Goal: Information Seeking & Learning: Learn about a topic

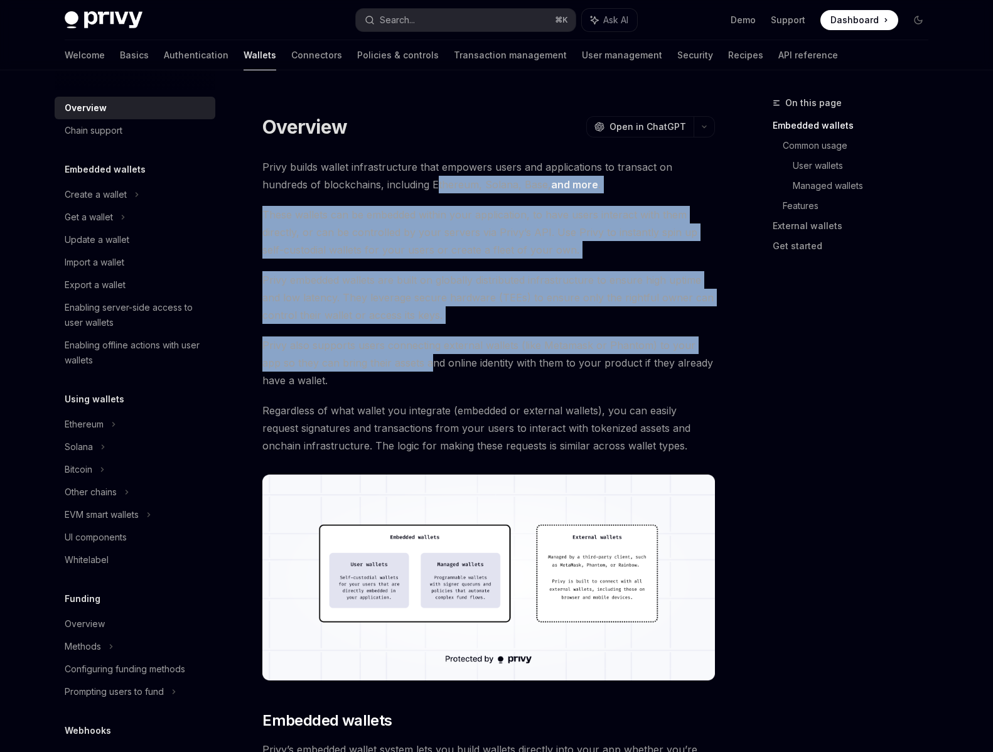
drag, startPoint x: 389, startPoint y: 176, endPoint x: 412, endPoint y: 357, distance: 181.7
click at [412, 357] on span "Privy also supports users connecting external wallets (like Metamask or Phantom…" at bounding box center [488, 363] width 453 height 53
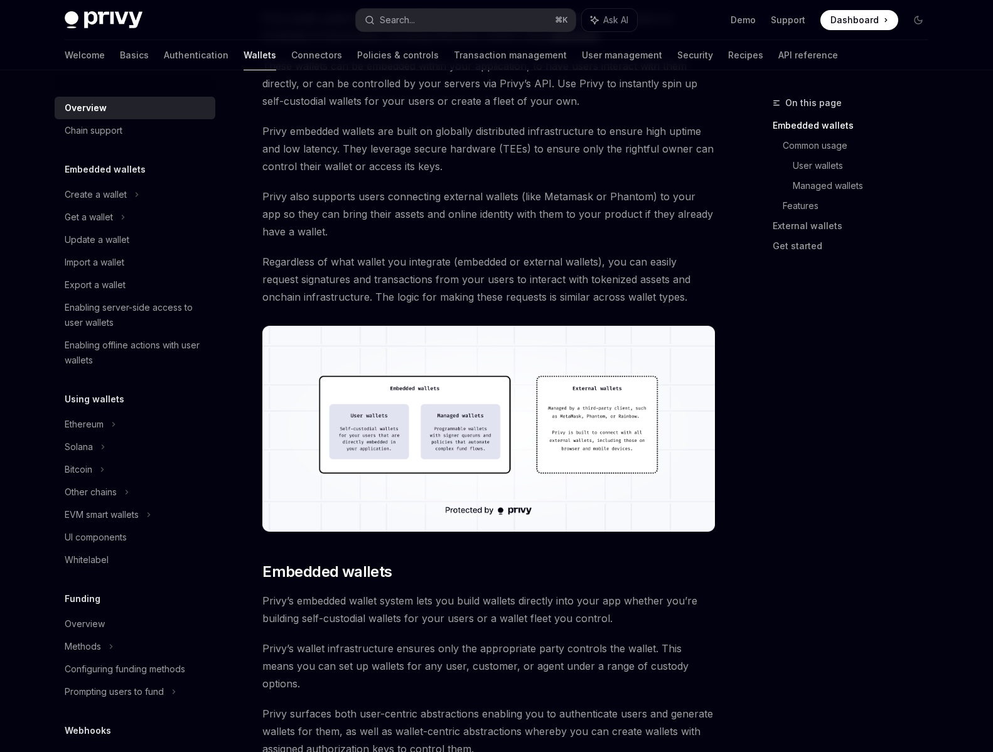
scroll to position [171, 0]
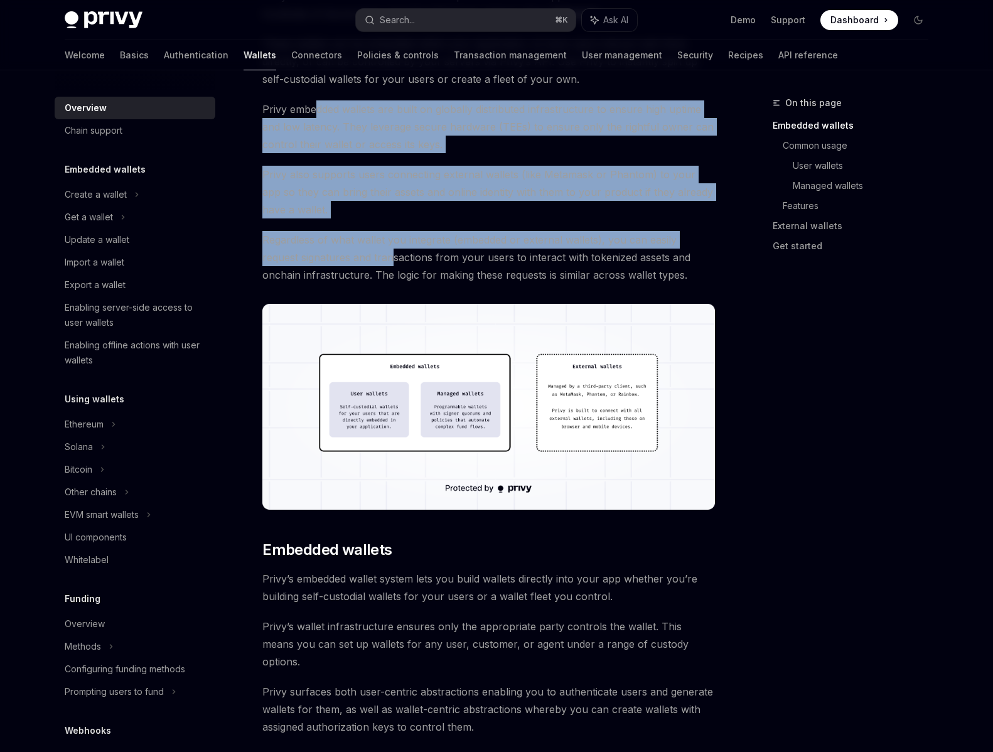
drag, startPoint x: 353, startPoint y: 254, endPoint x: 319, endPoint y: 116, distance: 143.0
click at [319, 116] on span "Privy embedded wallets are built on globally distributed infrastructure to ensu…" at bounding box center [488, 126] width 453 height 53
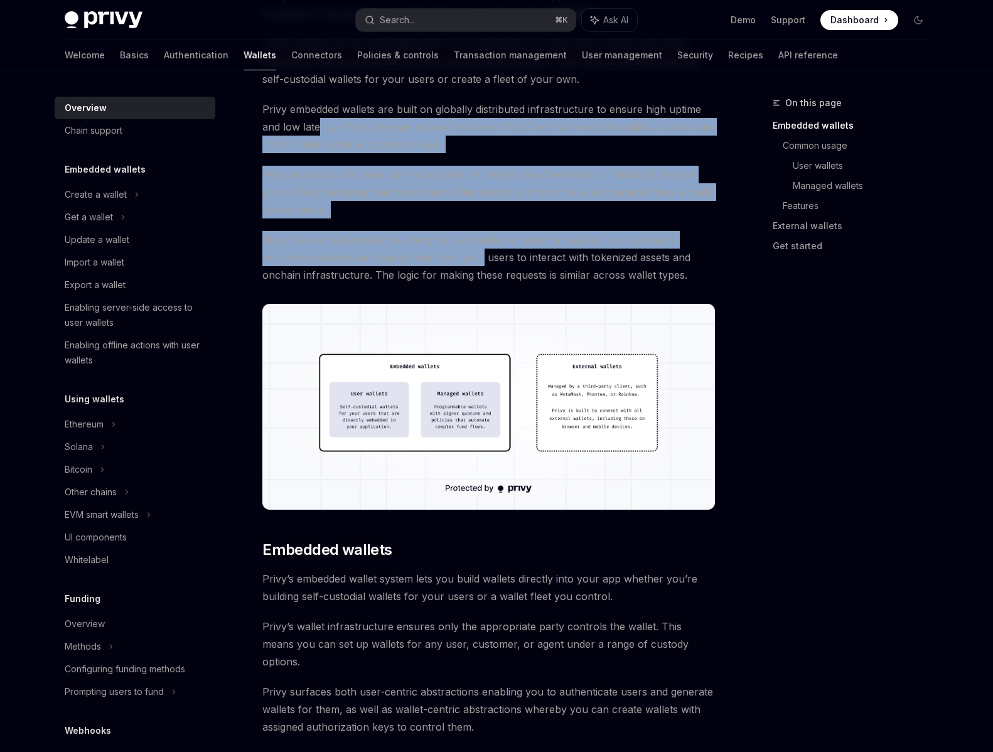
drag, startPoint x: 319, startPoint y: 122, endPoint x: 444, endPoint y: 254, distance: 181.6
click at [444, 254] on span "Regardless of what wallet you integrate (embedded or external wallets), you can…" at bounding box center [488, 257] width 453 height 53
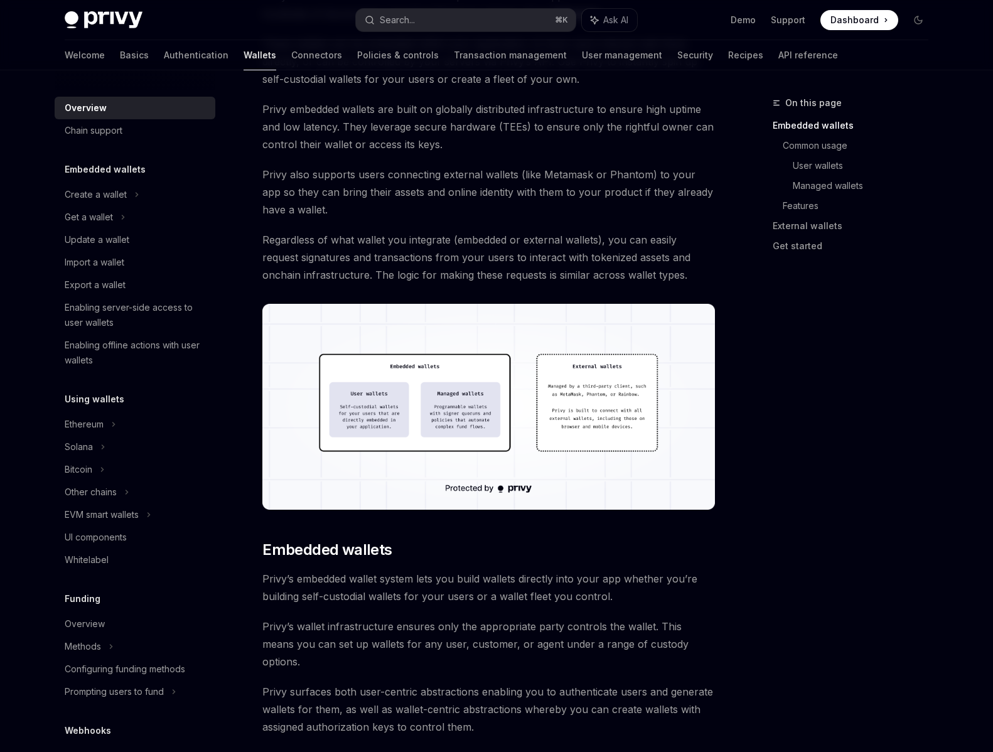
click at [628, 252] on span "Regardless of what wallet you integrate (embedded or external wallets), you can…" at bounding box center [488, 257] width 453 height 53
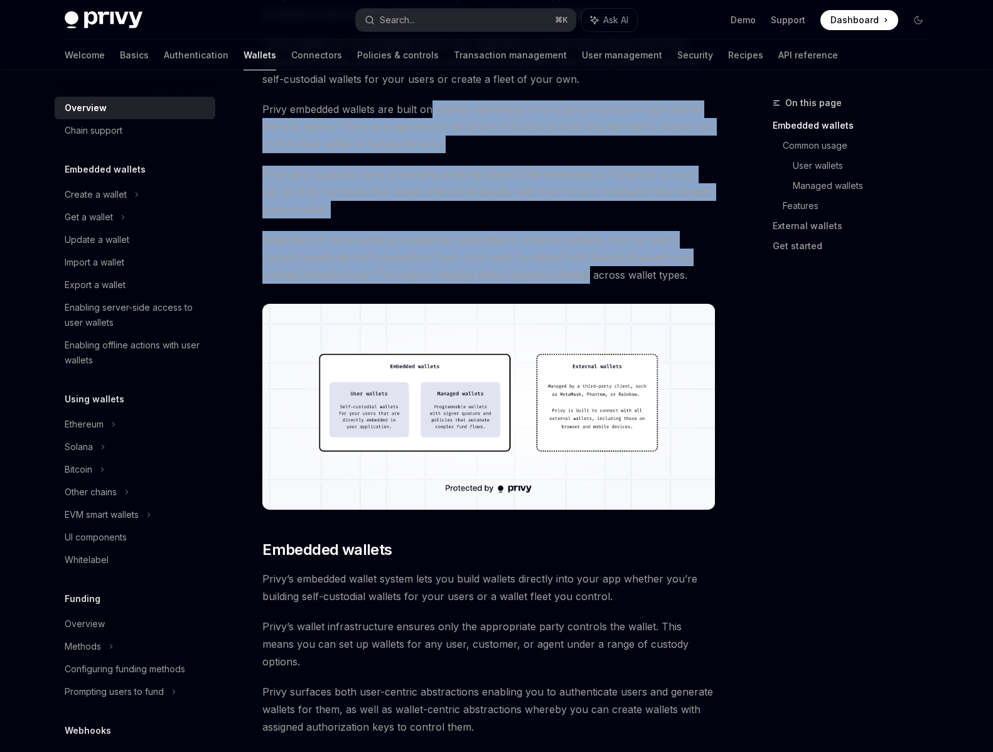
drag, startPoint x: 547, startPoint y: 277, endPoint x: 430, endPoint y: 102, distance: 210.5
click at [430, 102] on span "Privy embedded wallets are built on globally distributed infrastructure to ensu…" at bounding box center [488, 126] width 453 height 53
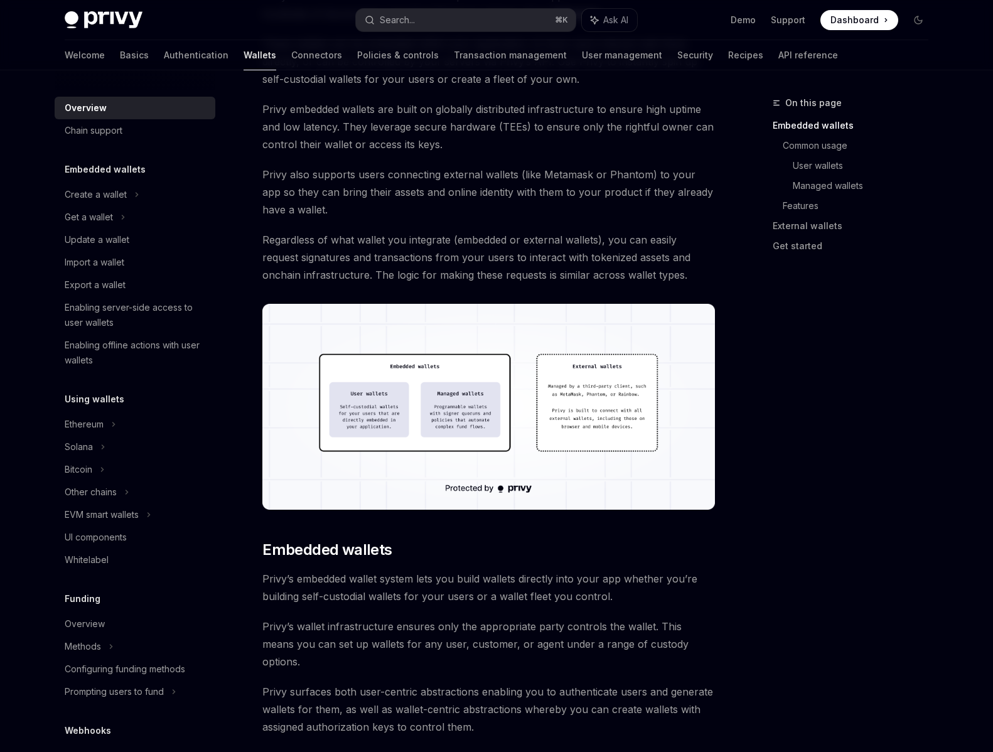
click at [384, 113] on span "Privy embedded wallets are built on globally distributed infrastructure to ensu…" at bounding box center [488, 126] width 453 height 53
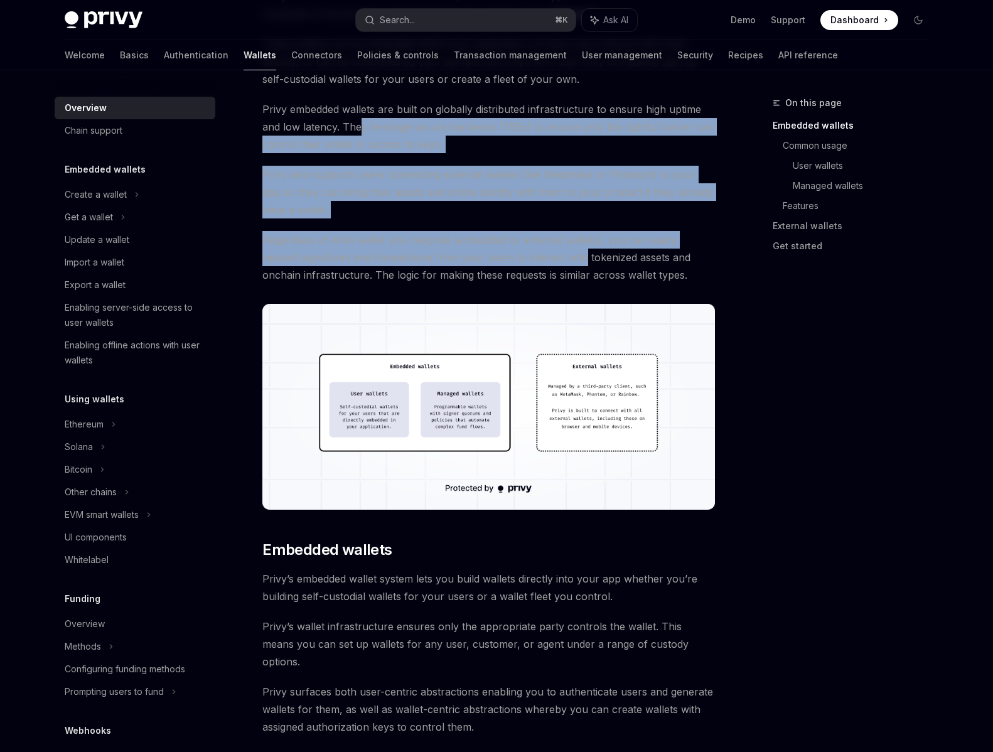
drag, startPoint x: 359, startPoint y: 122, endPoint x: 542, endPoint y: 263, distance: 231.6
click at [542, 263] on span "Regardless of what wallet you integrate (embedded or external wallets), you can…" at bounding box center [488, 257] width 453 height 53
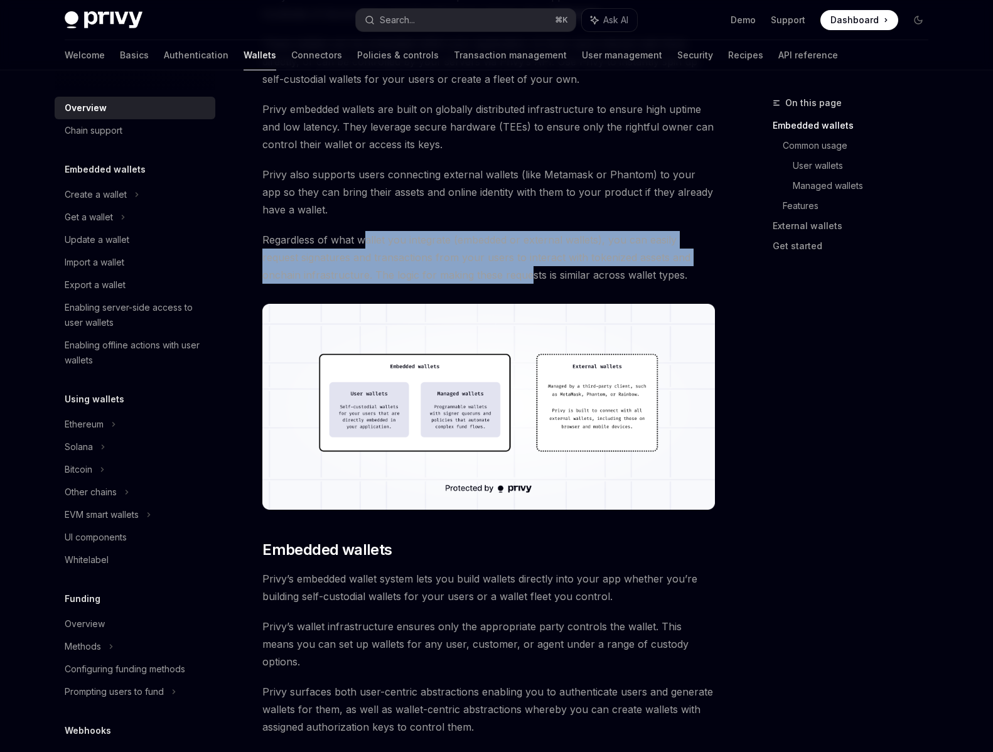
drag, startPoint x: 367, startPoint y: 244, endPoint x: 490, endPoint y: 279, distance: 127.4
click at [490, 279] on span "Regardless of what wallet you integrate (embedded or external wallets), you can…" at bounding box center [488, 257] width 453 height 53
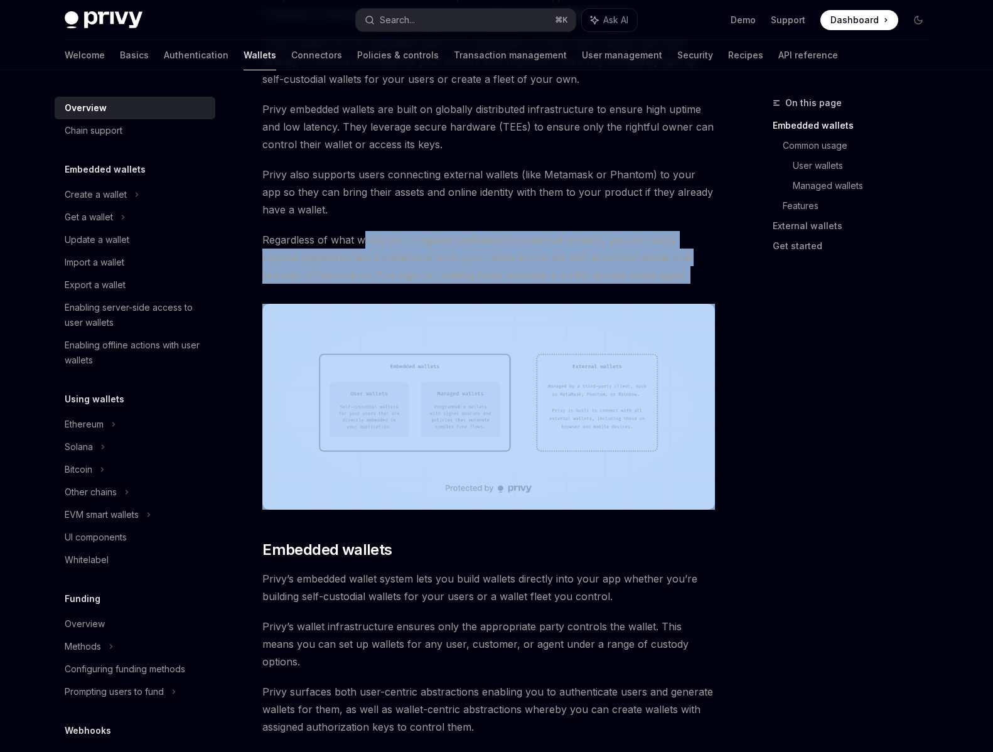
drag, startPoint x: 558, startPoint y: 284, endPoint x: 365, endPoint y: 235, distance: 199.5
click at [365, 235] on span "Regardless of what wallet you integrate (embedded or external wallets), you can…" at bounding box center [488, 257] width 453 height 53
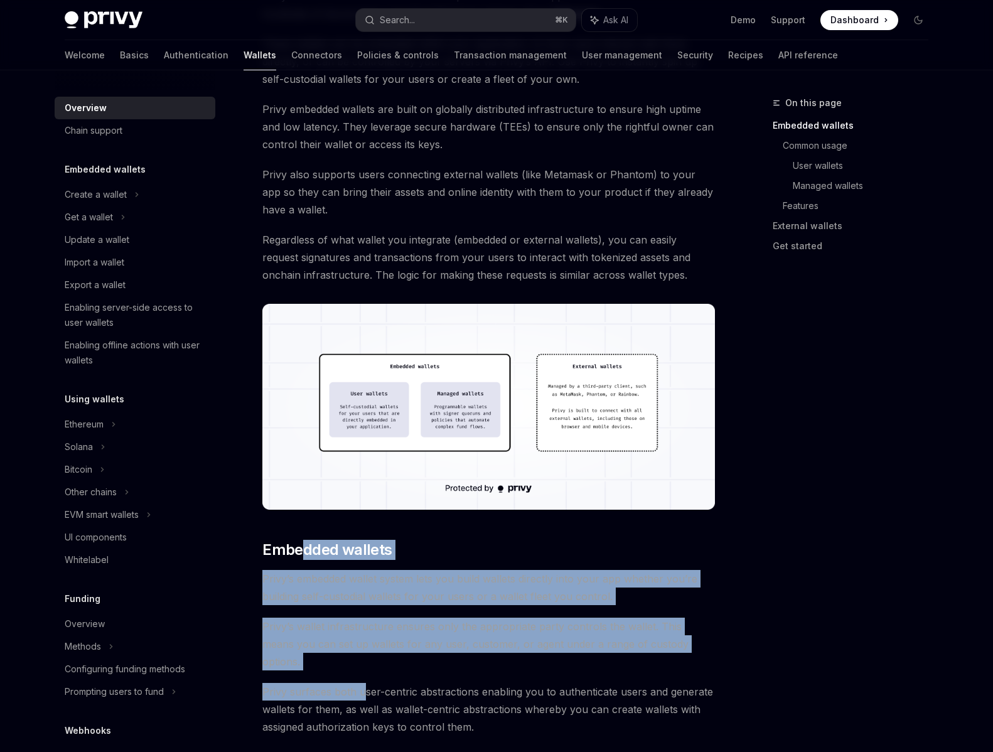
drag, startPoint x: 303, startPoint y: 554, endPoint x: 377, endPoint y: 670, distance: 136.9
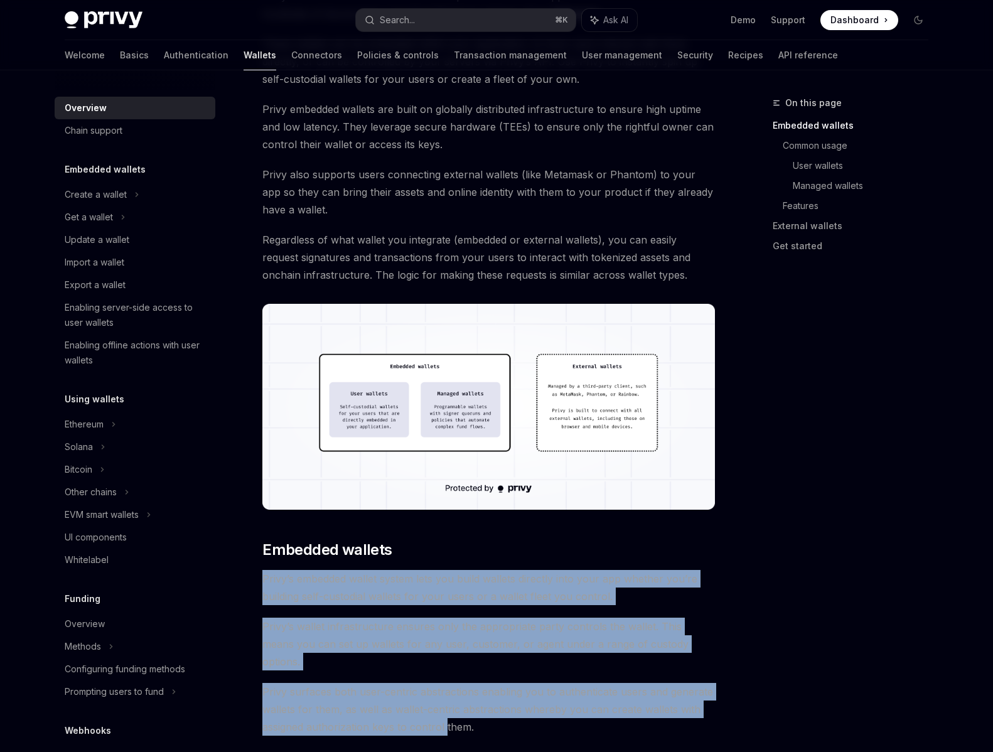
drag, startPoint x: 445, startPoint y: 713, endPoint x: 286, endPoint y: 573, distance: 212.2
click at [286, 573] on span "Privy’s embedded wallet system lets you build wallets directly into your app wh…" at bounding box center [488, 587] width 453 height 35
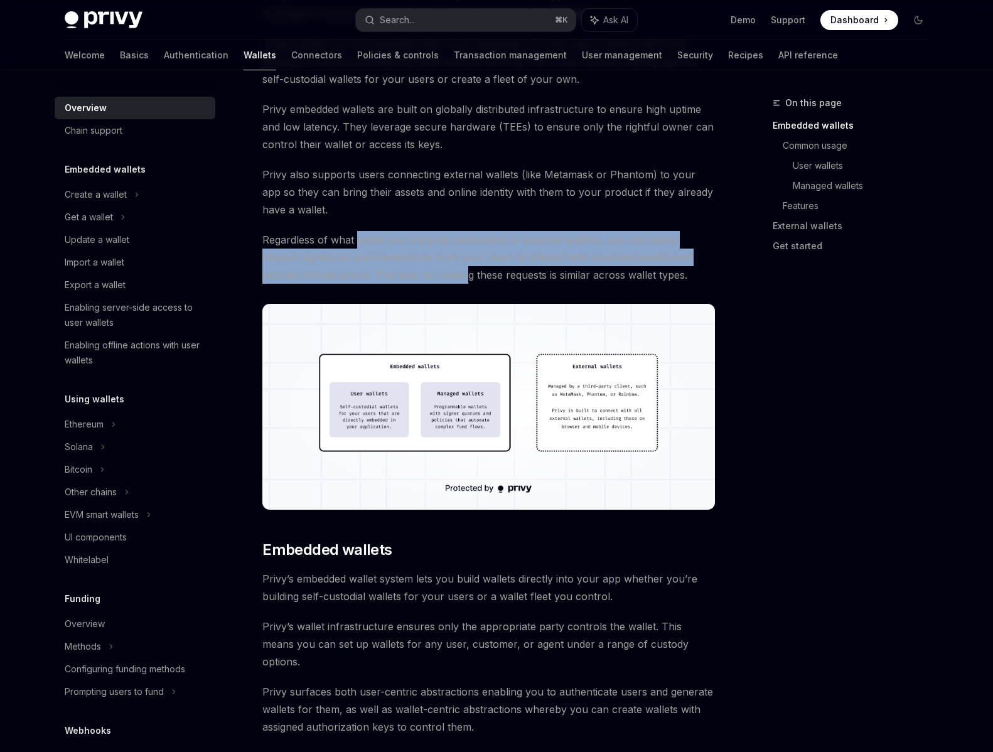
drag, startPoint x: 360, startPoint y: 245, endPoint x: 421, endPoint y: 275, distance: 67.4
click at [421, 275] on span "Regardless of what wallet you integrate (embedded or external wallets), you can…" at bounding box center [488, 257] width 453 height 53
drag, startPoint x: 461, startPoint y: 278, endPoint x: 341, endPoint y: 242, distance: 125.6
click at [341, 242] on span "Regardless of what wallet you integrate (embedded or external wallets), you can…" at bounding box center [488, 257] width 453 height 53
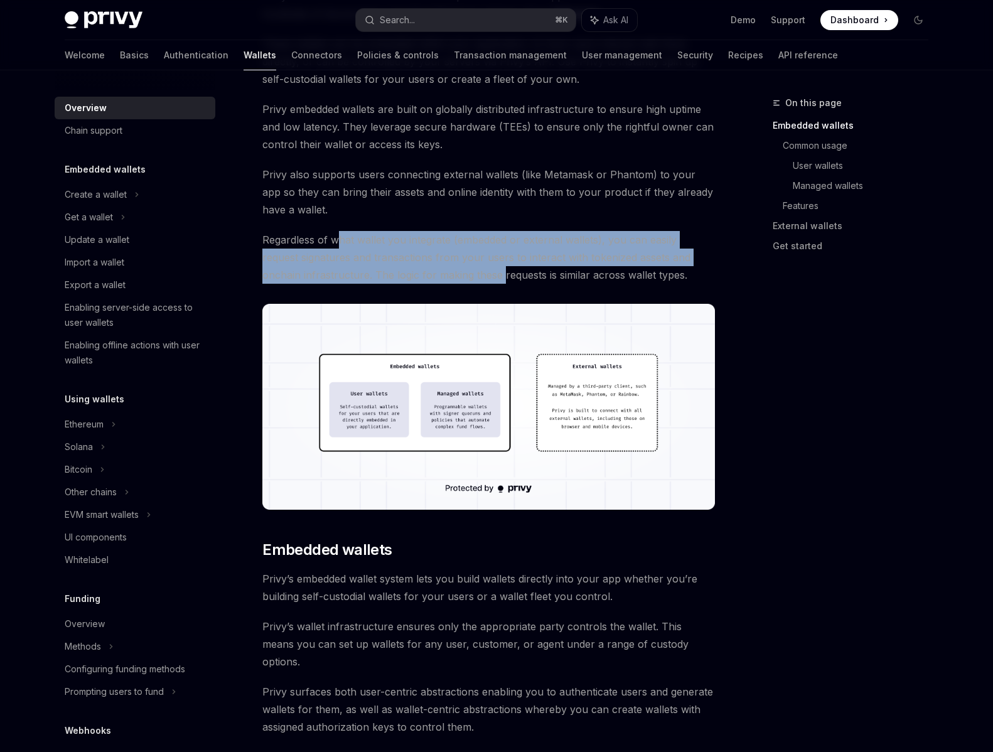
click at [341, 242] on span "Regardless of what wallet you integrate (embedded or external wallets), you can…" at bounding box center [488, 257] width 453 height 53
drag, startPoint x: 341, startPoint y: 242, endPoint x: 391, endPoint y: 278, distance: 61.3
click at [391, 278] on span "Regardless of what wallet you integrate (embedded or external wallets), you can…" at bounding box center [488, 257] width 453 height 53
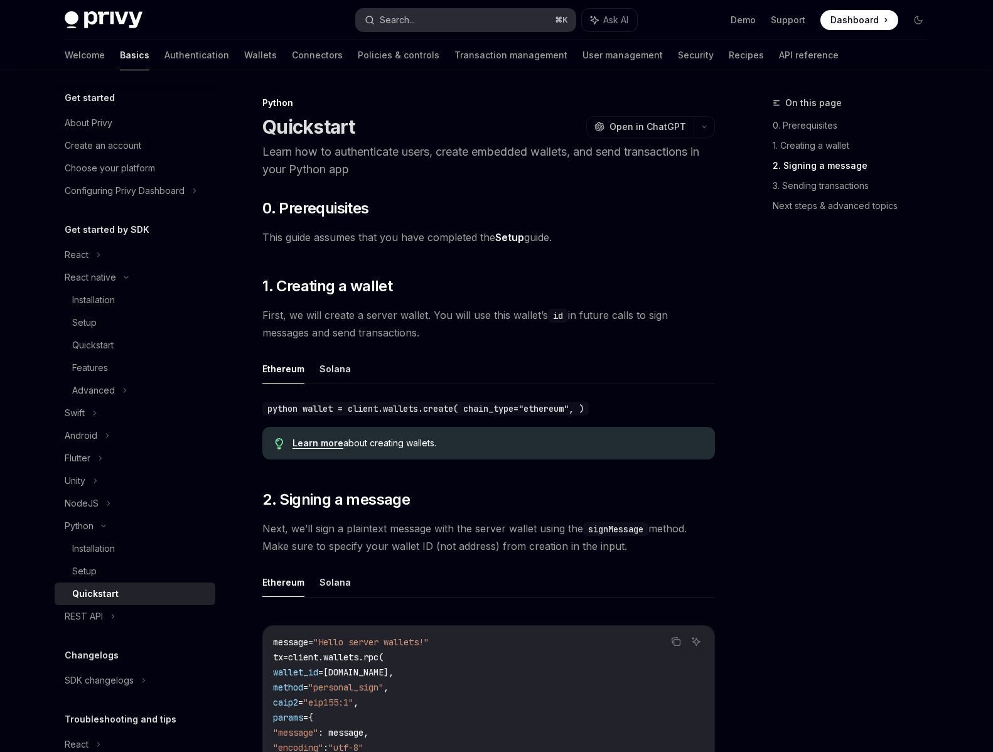
scroll to position [421, 0]
